Goal: Task Accomplishment & Management: Use online tool/utility

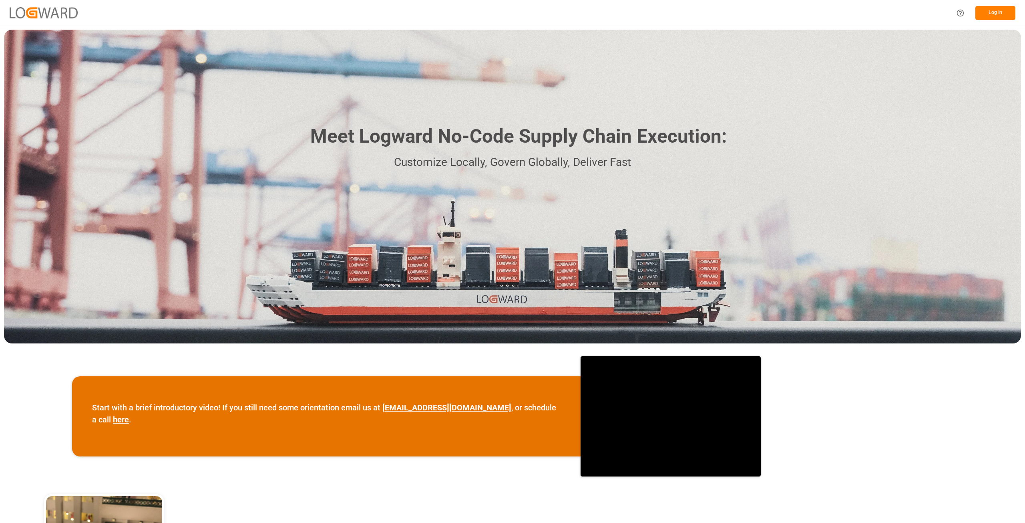
click at [1005, 14] on button "Log In" at bounding box center [995, 13] width 40 height 14
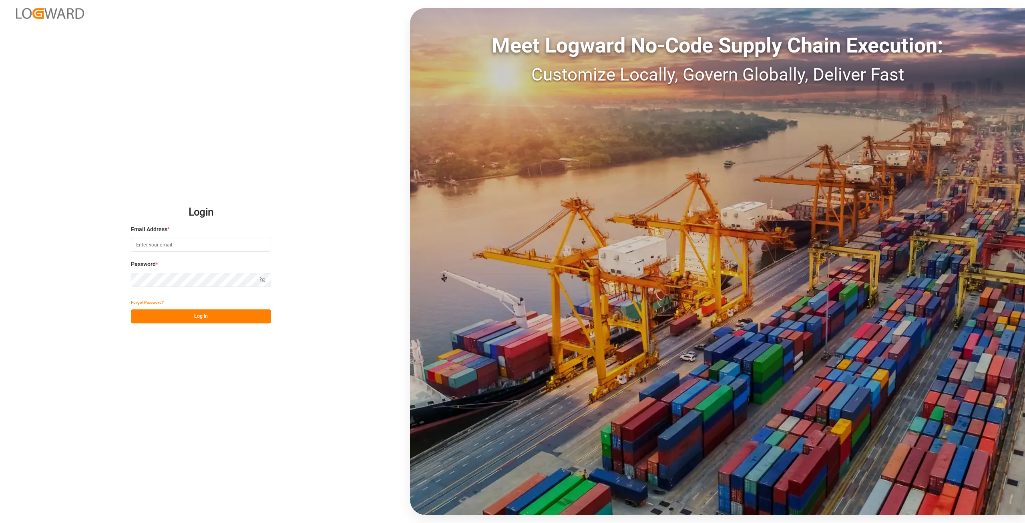
click at [185, 239] on input at bounding box center [201, 244] width 140 height 14
type input "[PERSON_NAME][EMAIL_ADDRESS][DOMAIN_NAME]"
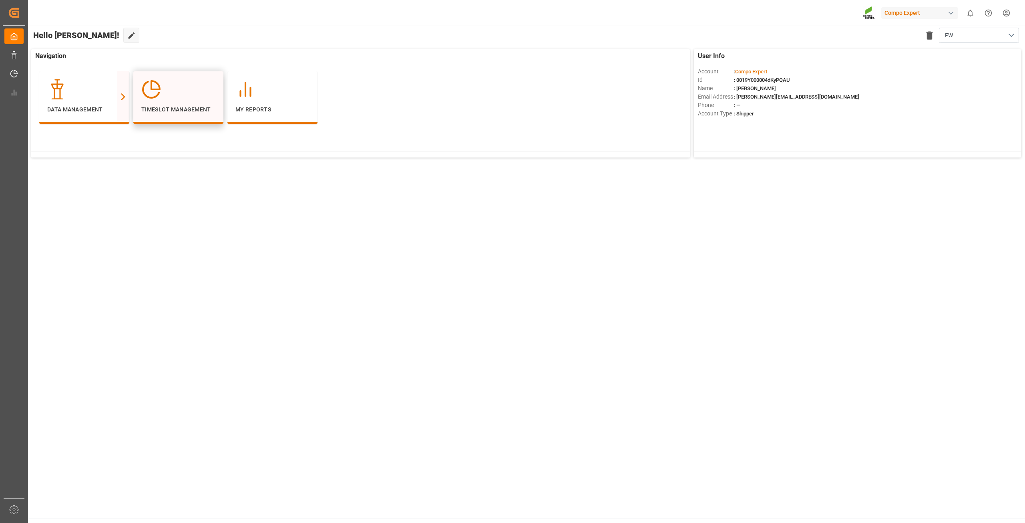
click at [181, 105] on div "Timeslot Management" at bounding box center [178, 96] width 74 height 34
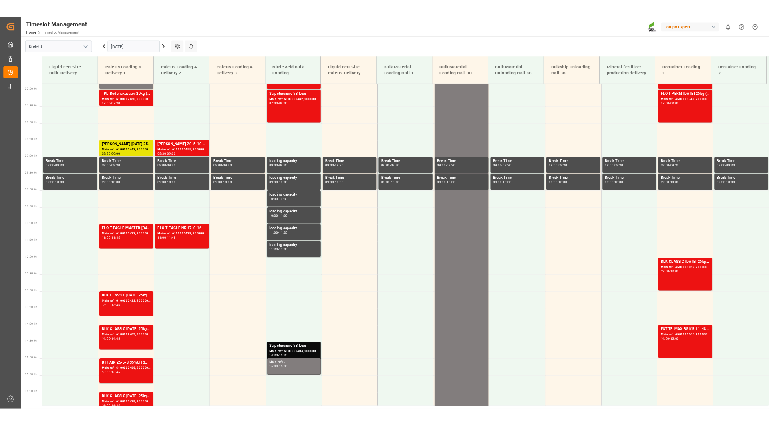
scroll to position [317, 0]
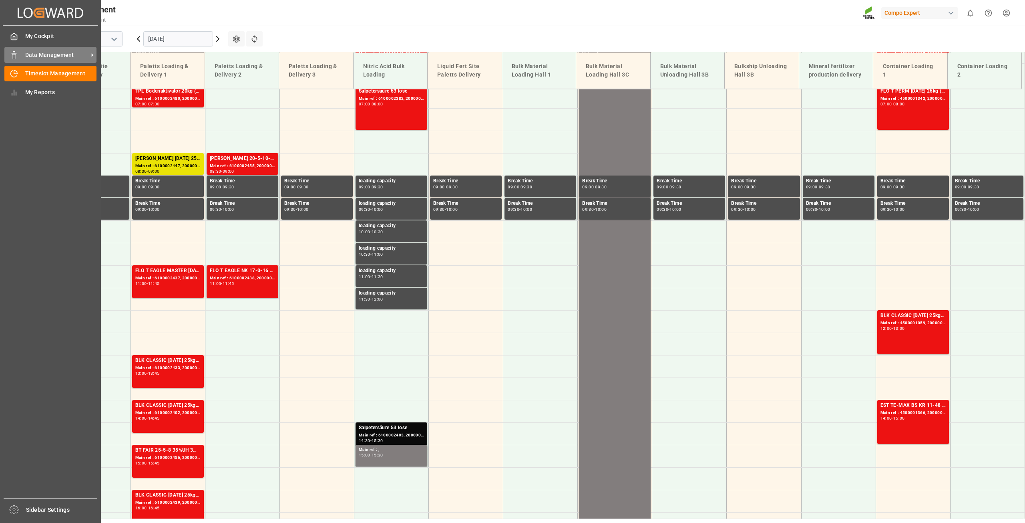
click at [14, 54] on icon at bounding box center [14, 55] width 8 height 8
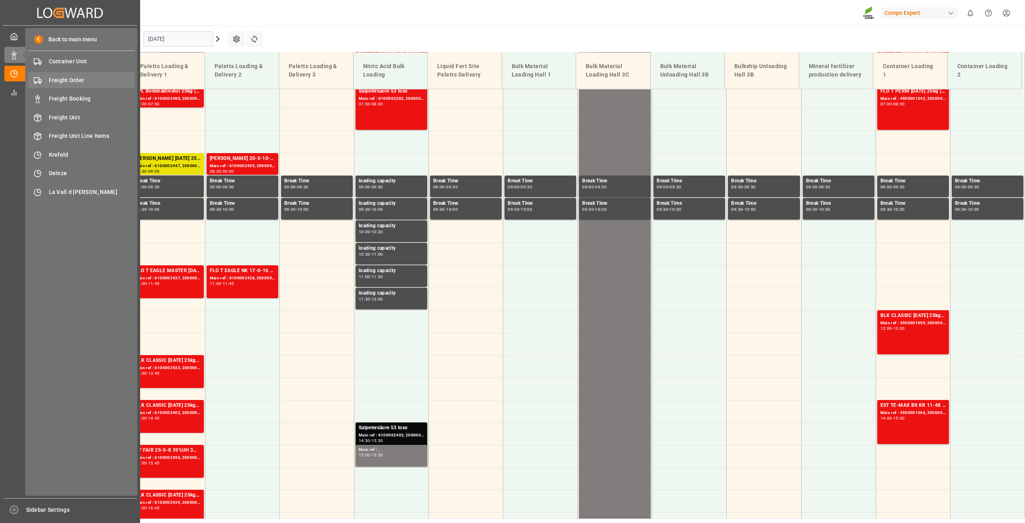
click at [94, 80] on span "Freight Order" at bounding box center [92, 80] width 86 height 8
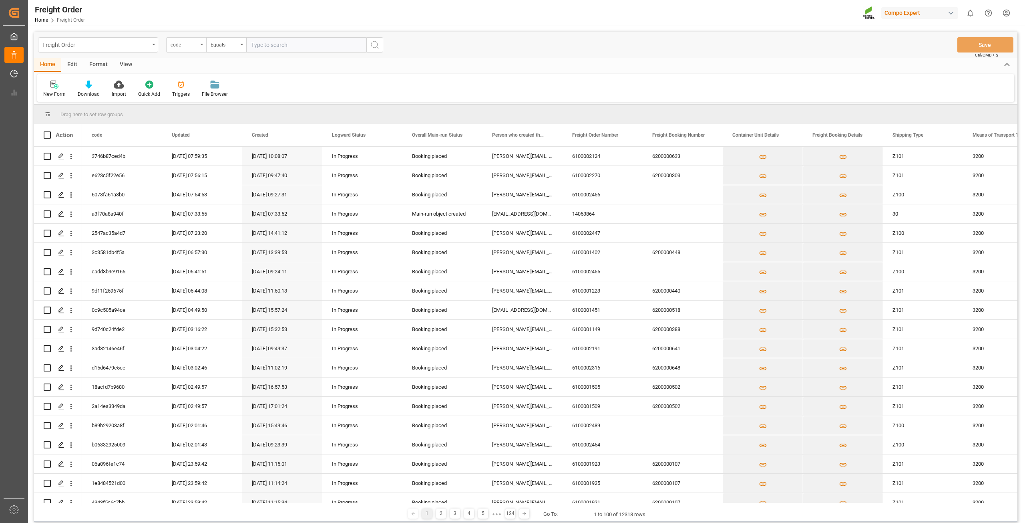
click at [184, 44] on div "code" at bounding box center [184, 43] width 27 height 9
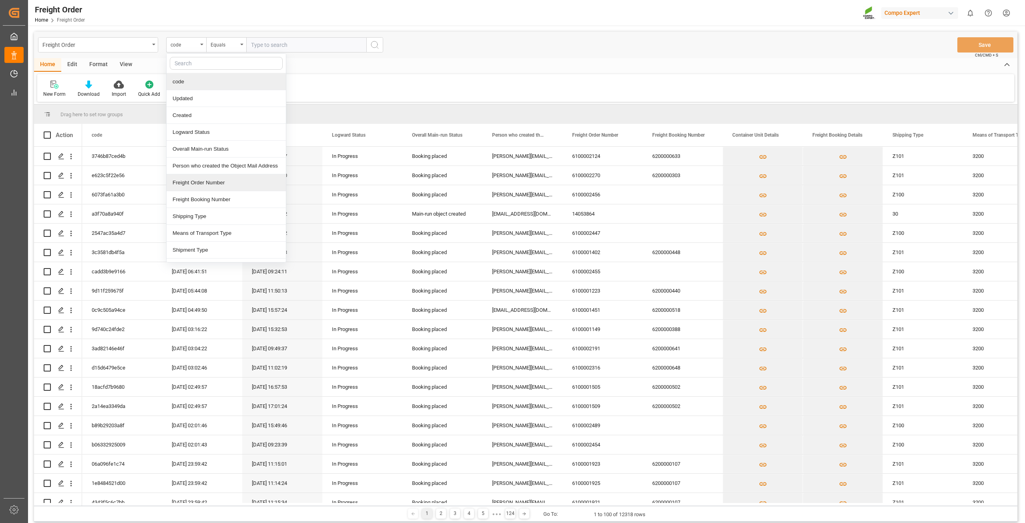
click at [209, 187] on div "Freight Order Number" at bounding box center [226, 182] width 119 height 17
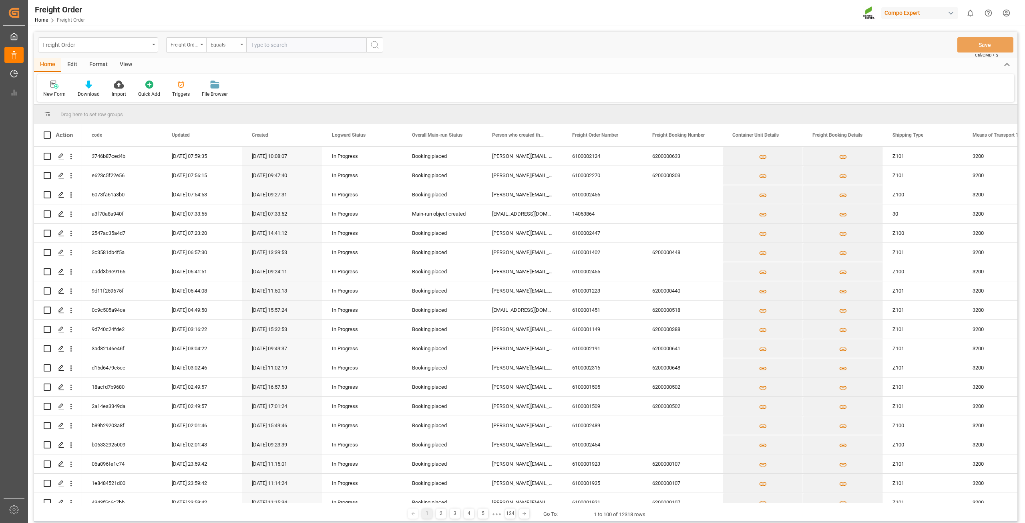
click at [229, 42] on div "Equals" at bounding box center [224, 43] width 27 height 9
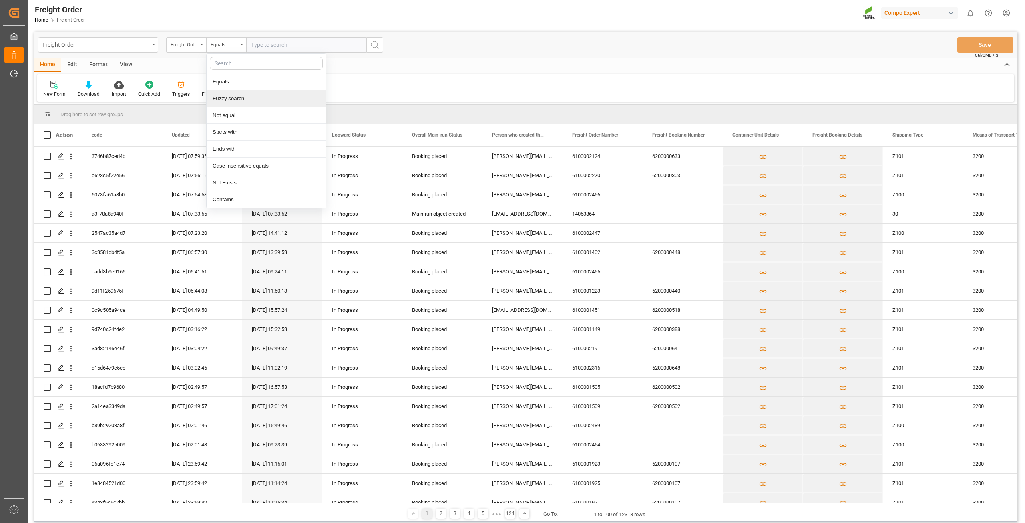
click at [233, 98] on div "Fuzzy search" at bounding box center [266, 98] width 119 height 17
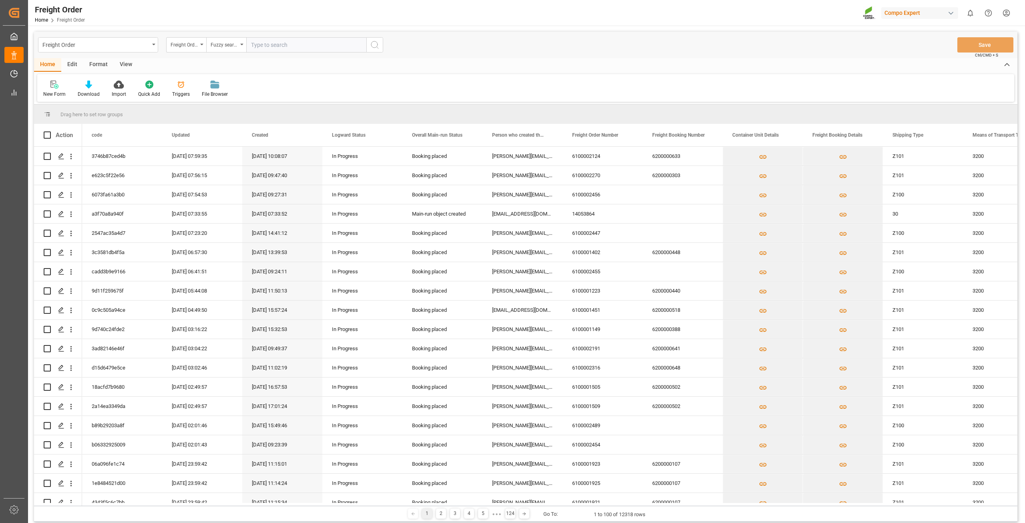
click at [287, 46] on input "text" at bounding box center [306, 44] width 120 height 15
type input "6100002305"
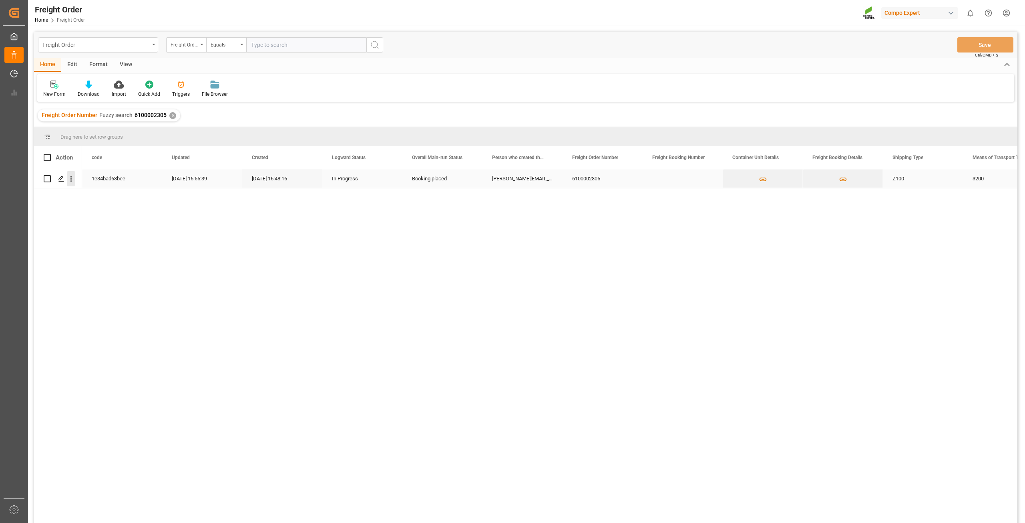
click at [70, 181] on icon "open menu" at bounding box center [71, 179] width 8 height 8
click at [88, 196] on span "Open in new tab" at bounding box center [123, 195] width 73 height 8
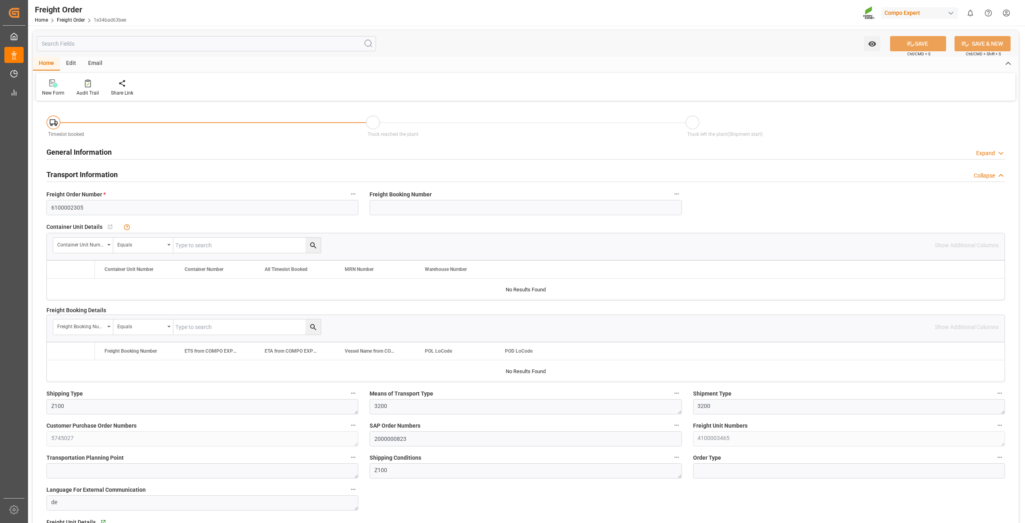
type input "0"
type input "24080"
type input "0"
type input "19.09.2025 01:00"
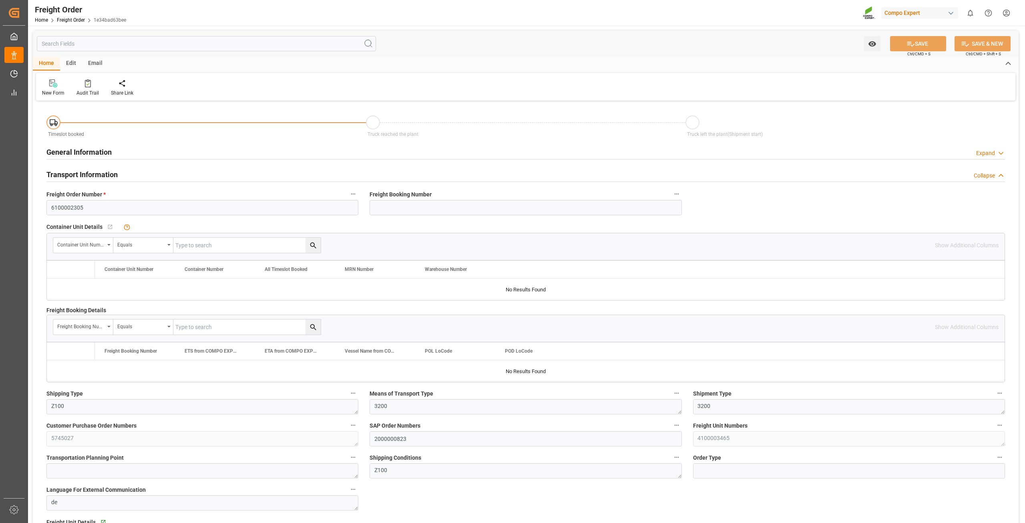
type input "01.10.2025 16:48"
click at [124, 88] on div "Create Timeslot" at bounding box center [128, 88] width 46 height 18
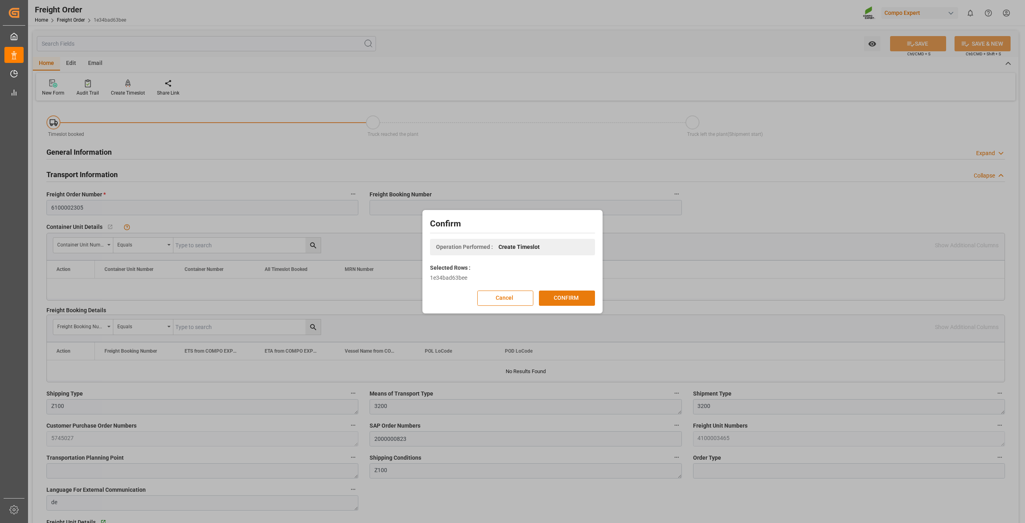
click at [575, 291] on button "CONFIRM" at bounding box center [567, 297] width 56 height 15
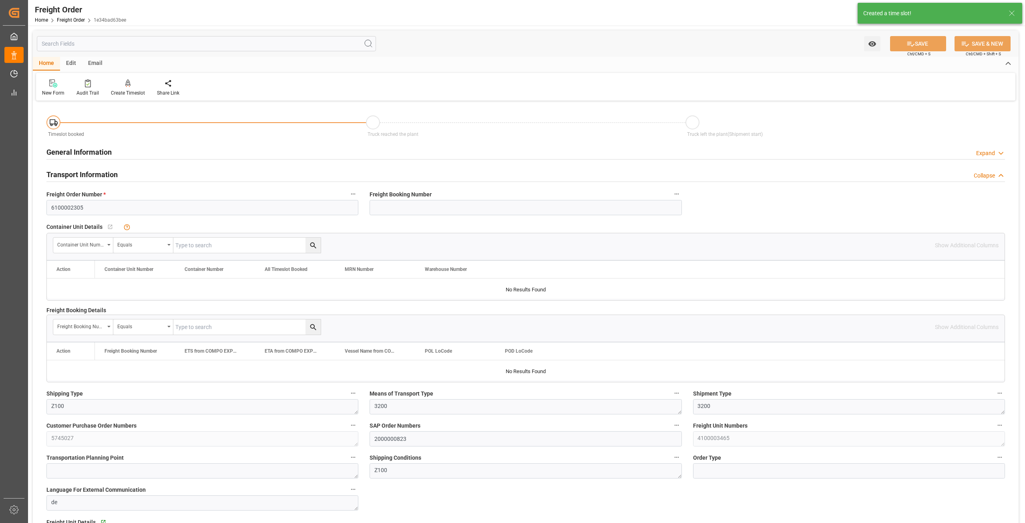
type input "19.09.2025 01:00"
type input "[DATE] 16:48"
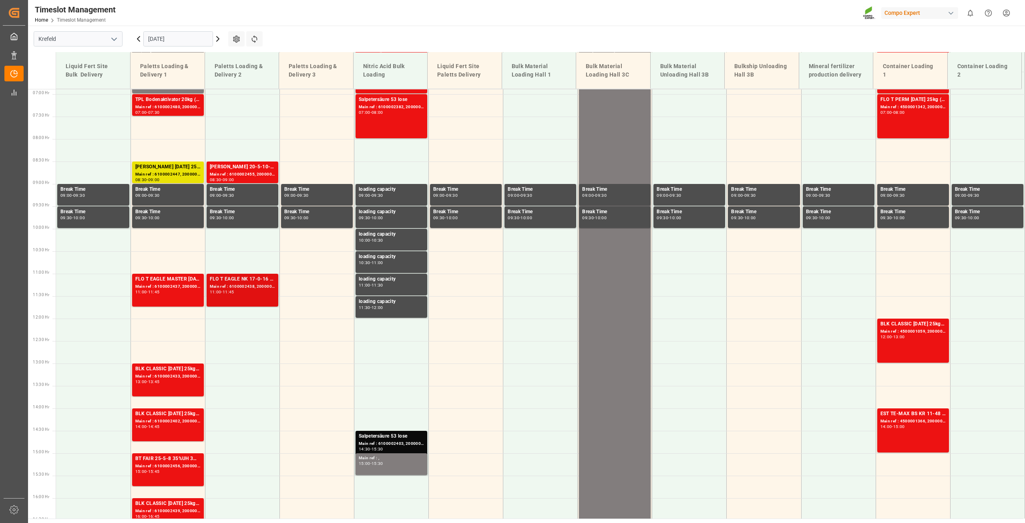
scroll to position [317, 0]
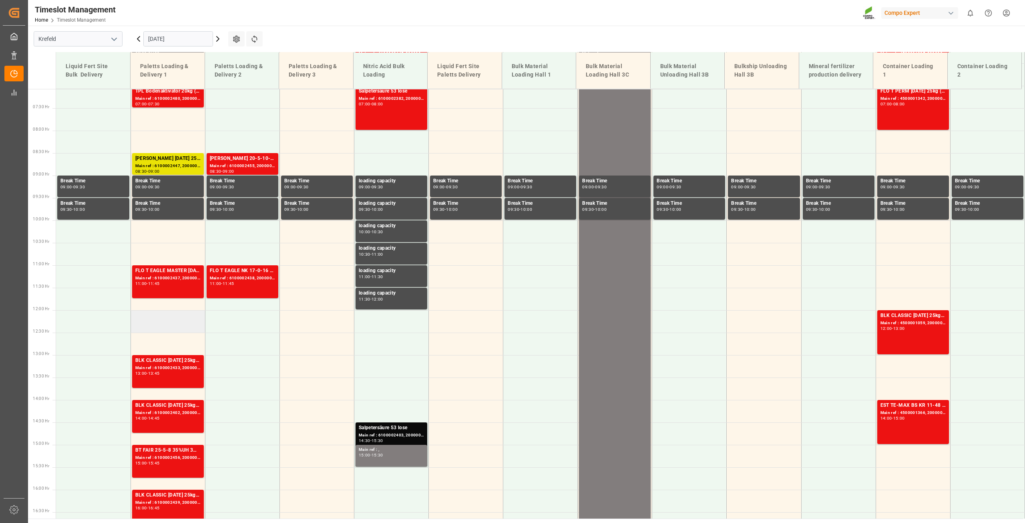
click at [151, 316] on td at bounding box center [168, 321] width 74 height 22
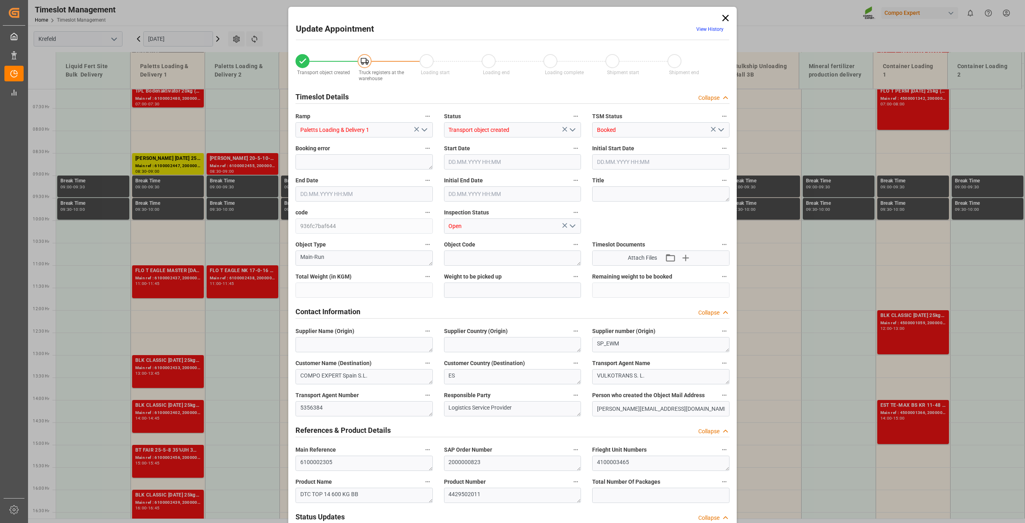
type input "24080"
type input "0"
type input "[DATE] 12:00"
type input "[DATE] 12:30"
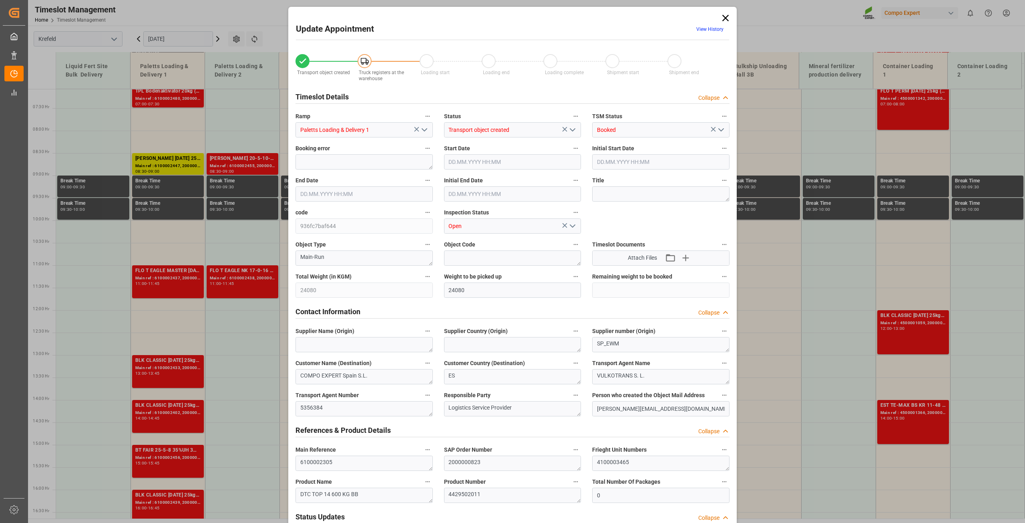
type input "[DATE] 16:48"
type input "[DATE] 06:00"
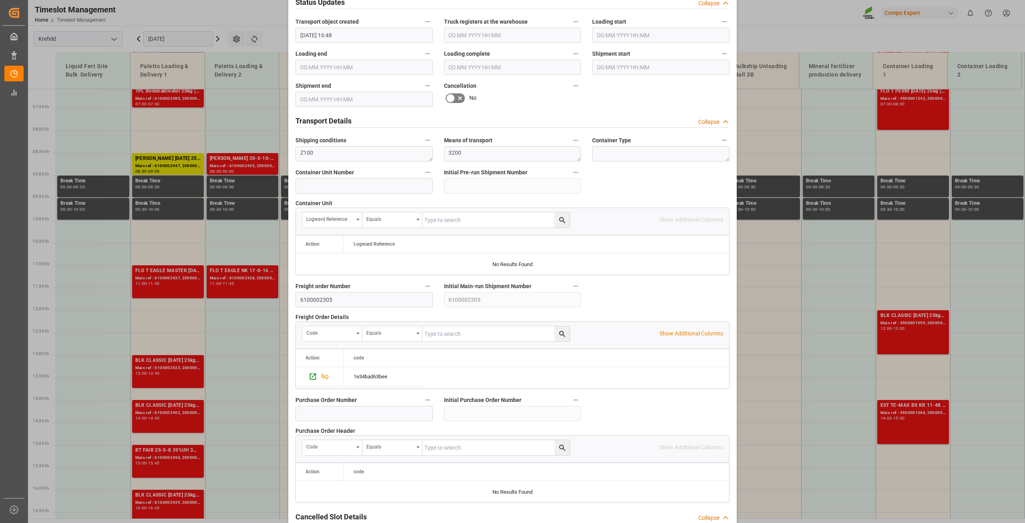
scroll to position [589, 0]
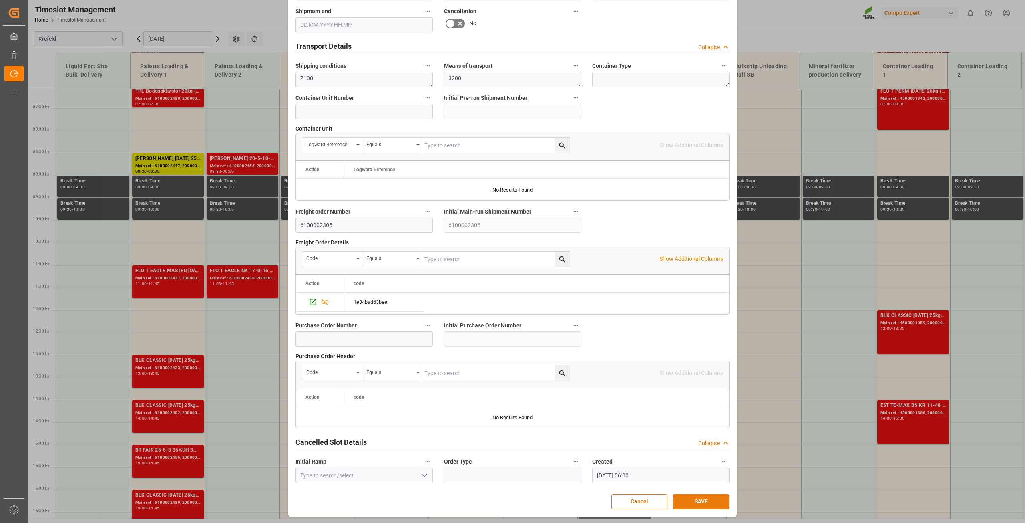
click at [699, 499] on button "SAVE" at bounding box center [701, 501] width 56 height 15
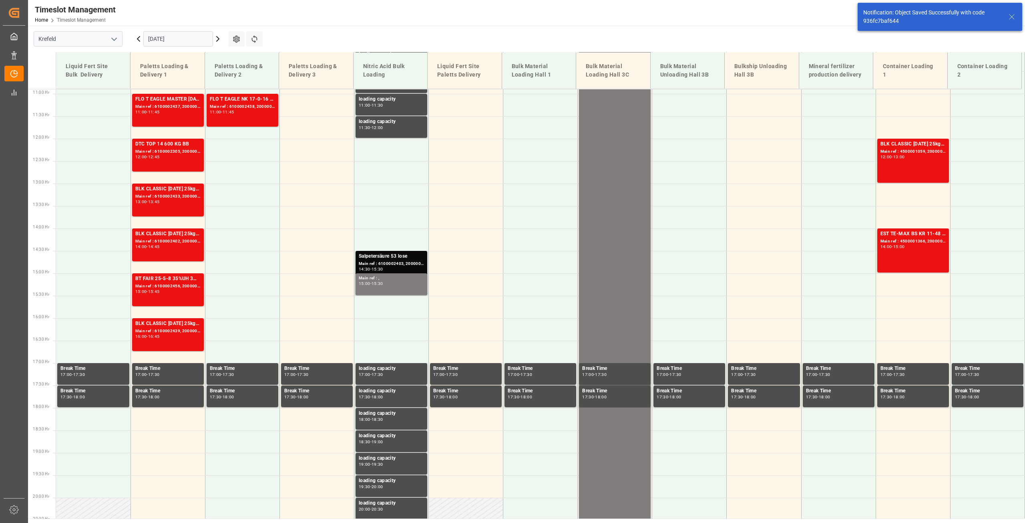
scroll to position [497, 0]
